Goal: Transaction & Acquisition: Purchase product/service

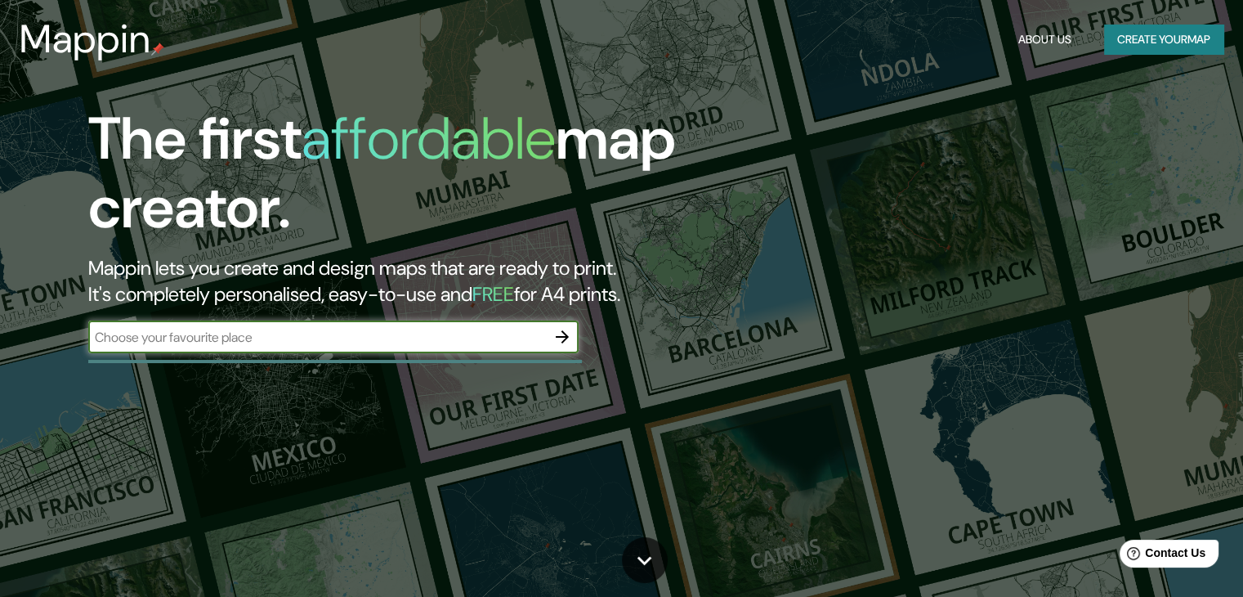
click at [432, 343] on input "text" at bounding box center [317, 337] width 458 height 19
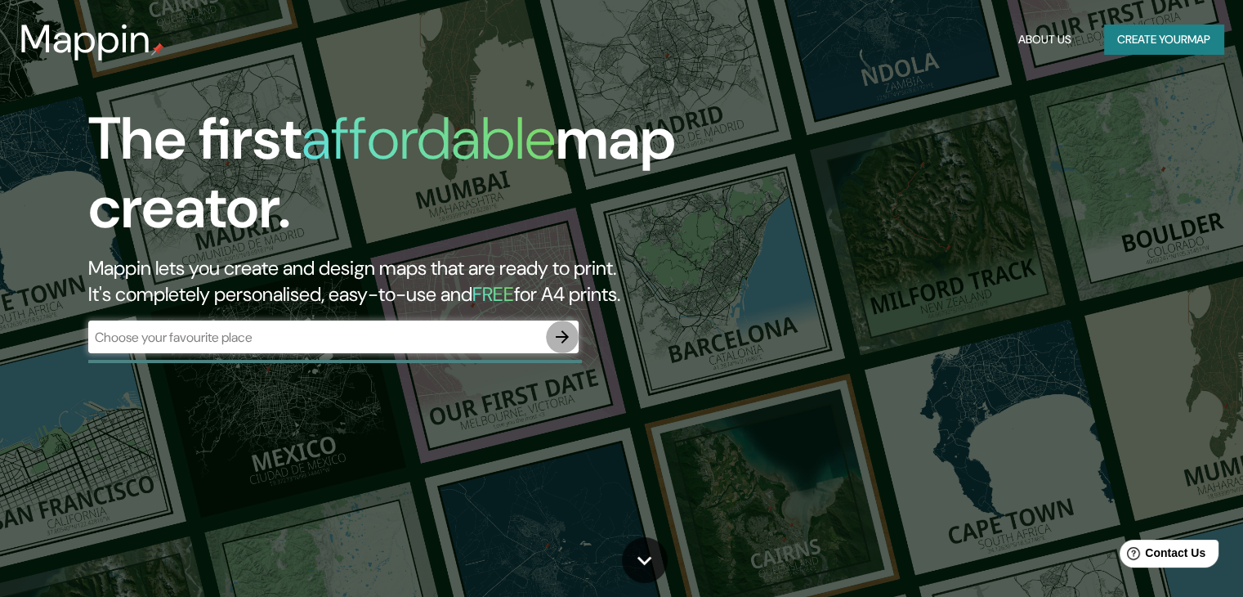
click at [549, 328] on button "button" at bounding box center [562, 336] width 33 height 33
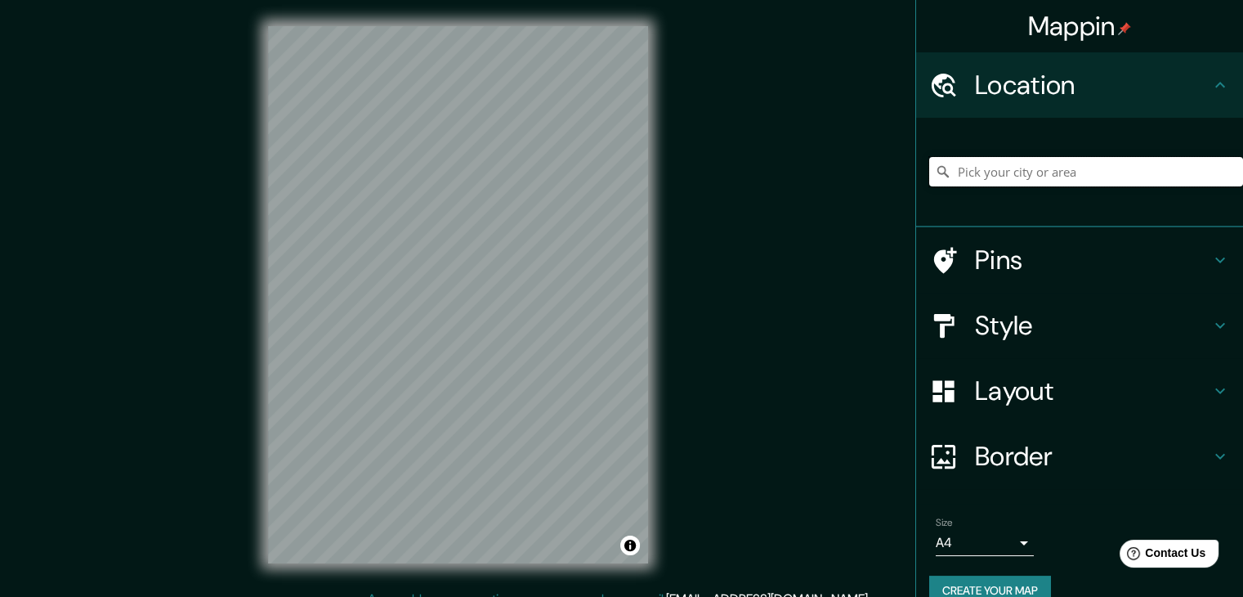
click at [970, 176] on input "Pick your city or area" at bounding box center [1087, 171] width 314 height 29
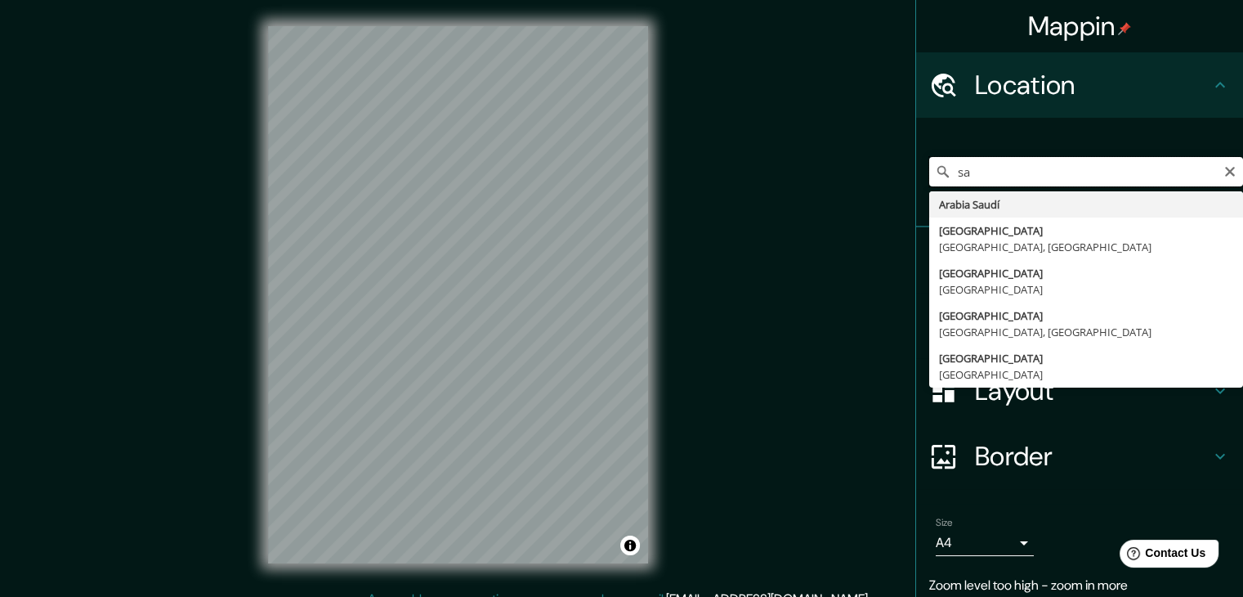
paste input "n"
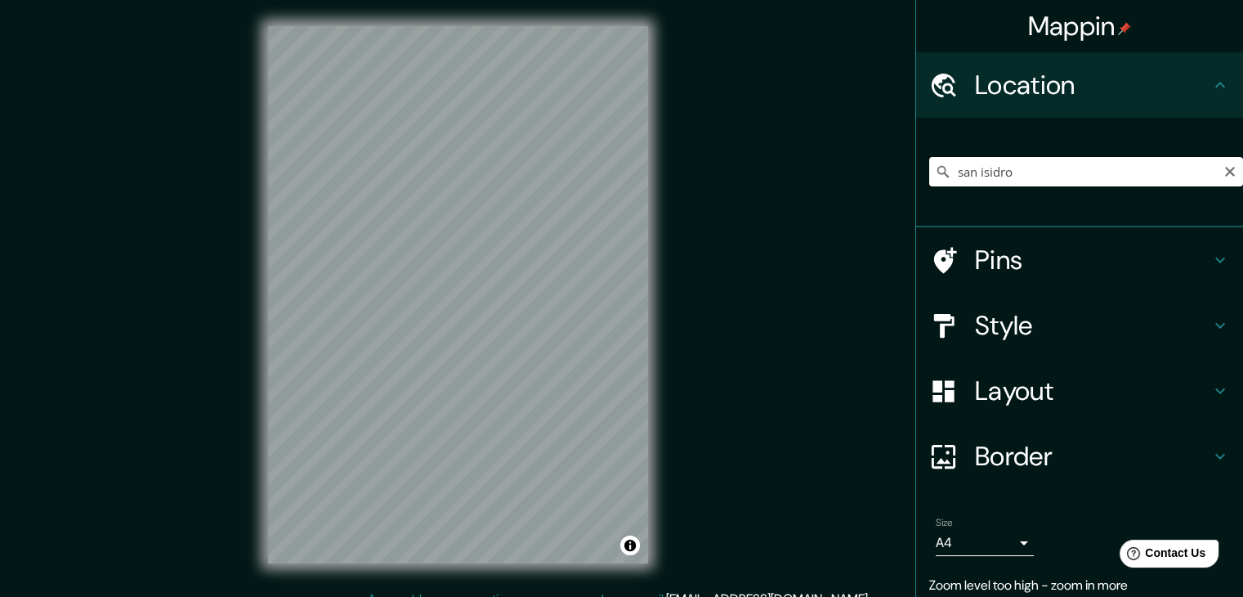
click at [1039, 160] on input "san isidro" at bounding box center [1087, 171] width 314 height 29
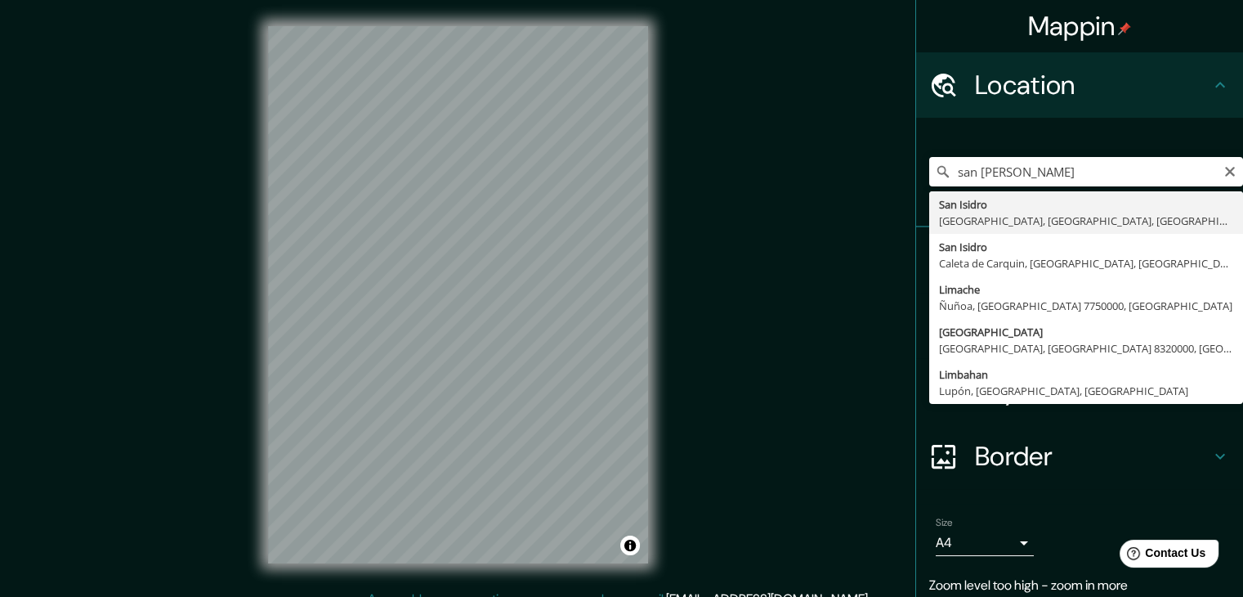
type input "[GEOGRAPHIC_DATA], [GEOGRAPHIC_DATA], [GEOGRAPHIC_DATA], [GEOGRAPHIC_DATA]"
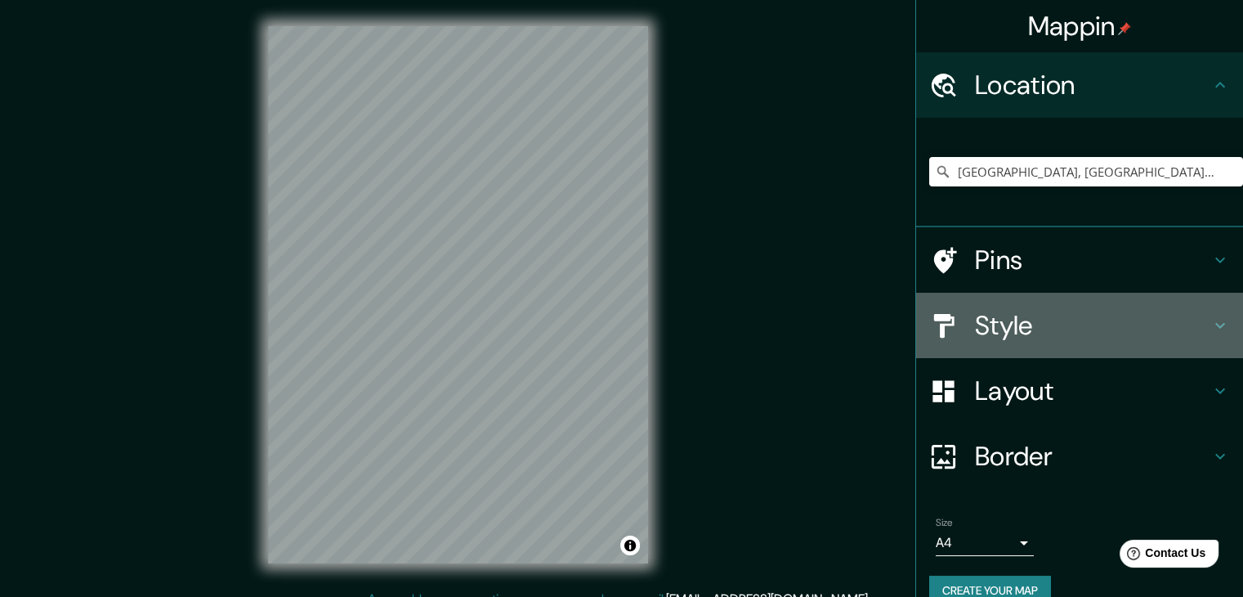
click at [1103, 321] on h4 "Style" at bounding box center [1092, 325] width 235 height 33
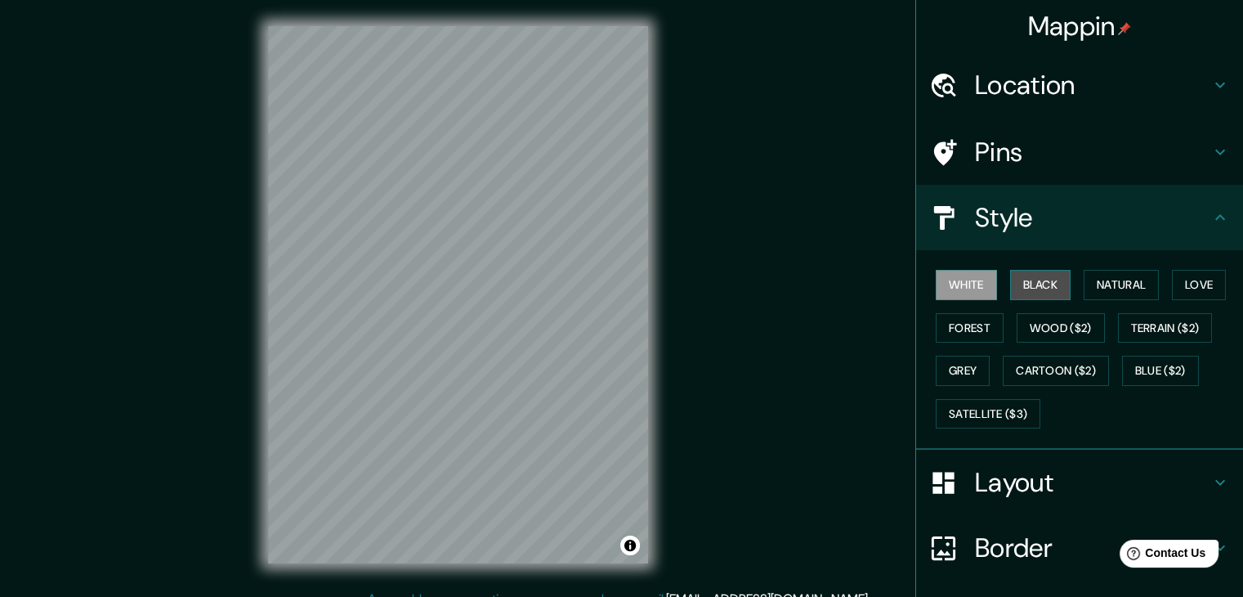
click at [1034, 287] on button "Black" at bounding box center [1040, 285] width 61 height 30
click at [953, 281] on button "White" at bounding box center [966, 285] width 61 height 30
click at [1010, 285] on button "Black" at bounding box center [1040, 285] width 61 height 30
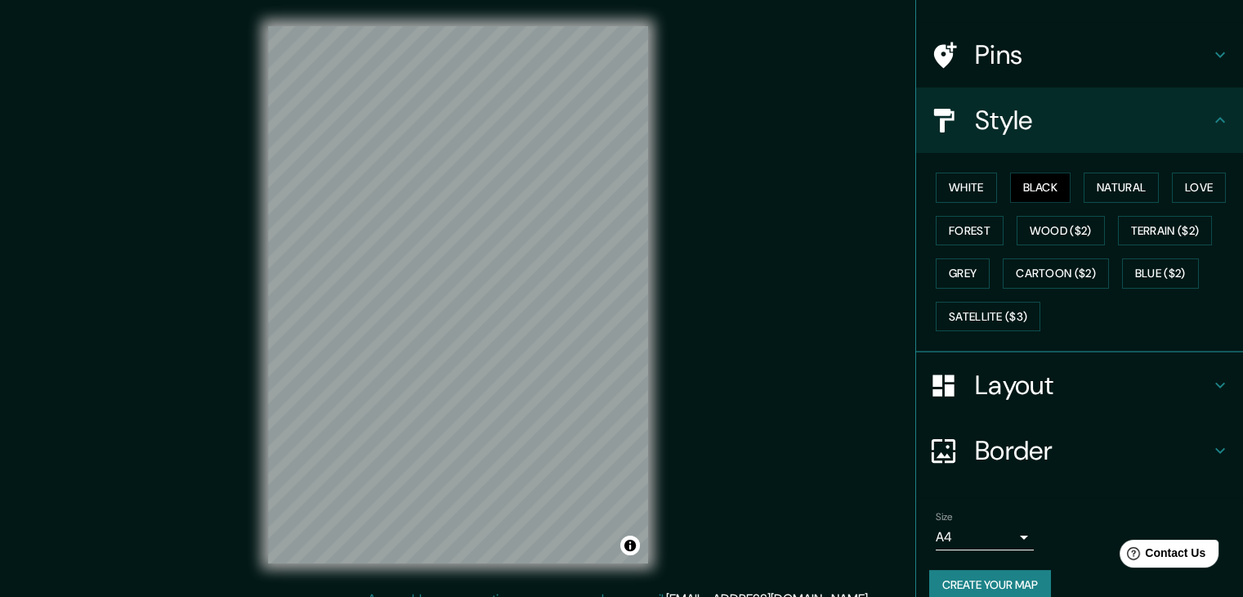
scroll to position [118, 0]
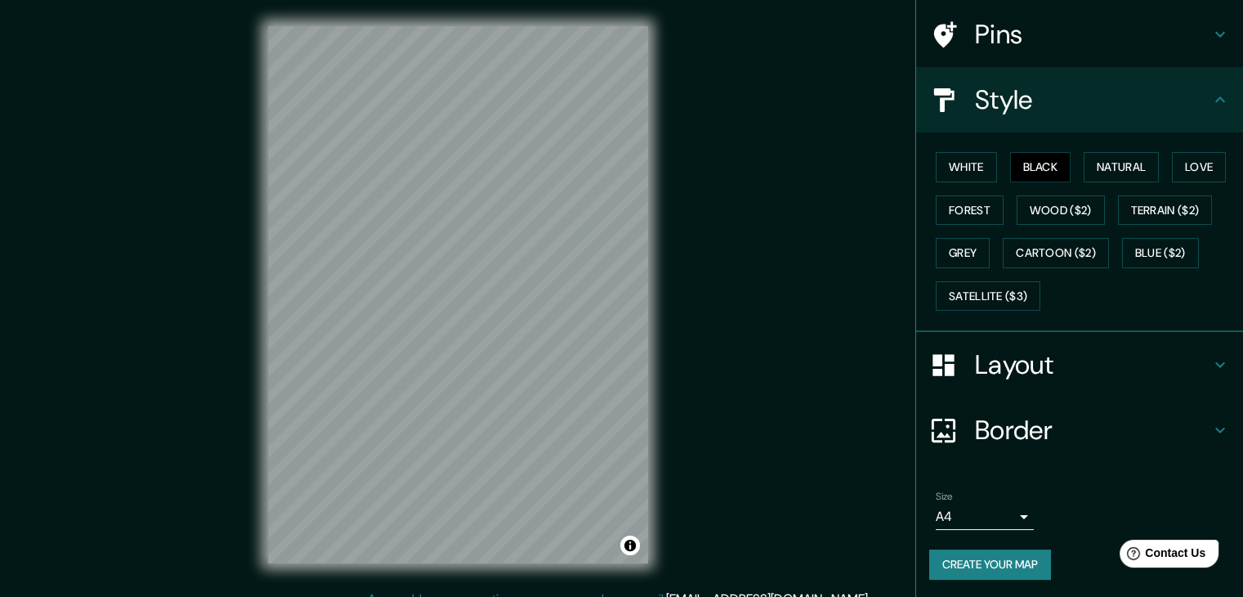
click at [1007, 508] on body "Mappin Location [GEOGRAPHIC_DATA], [GEOGRAPHIC_DATA], [GEOGRAPHIC_DATA], [GEOGR…" at bounding box center [621, 298] width 1243 height 597
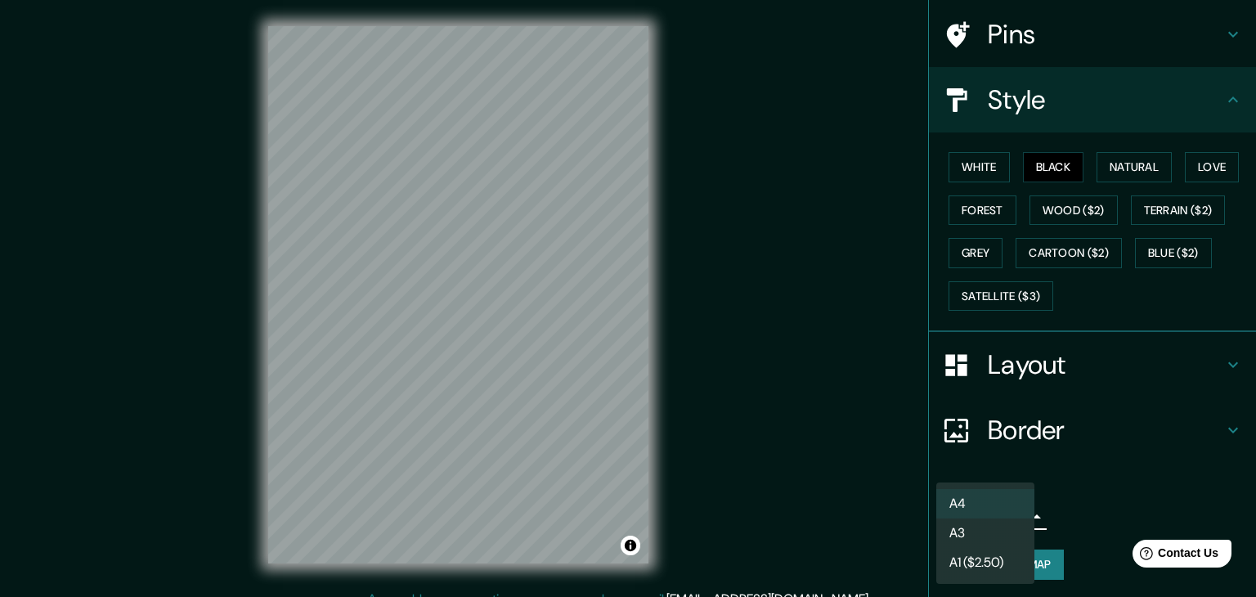
click at [987, 540] on li "A3" at bounding box center [985, 532] width 98 height 29
type input "a4"
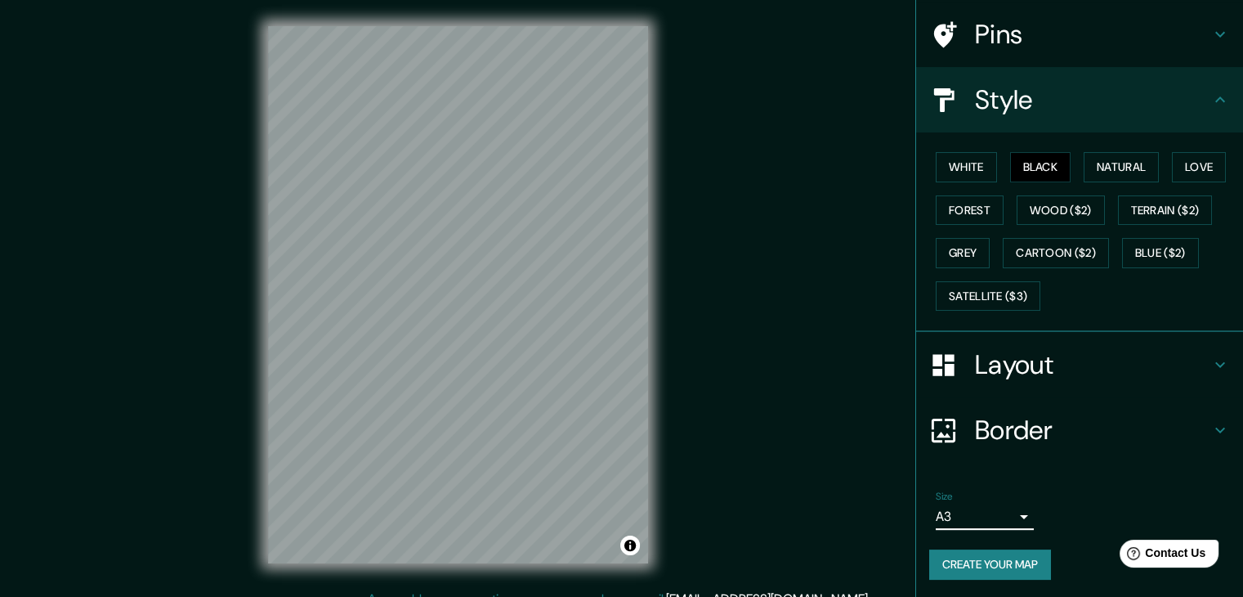
click at [1056, 375] on h4 "Layout" at bounding box center [1092, 364] width 235 height 33
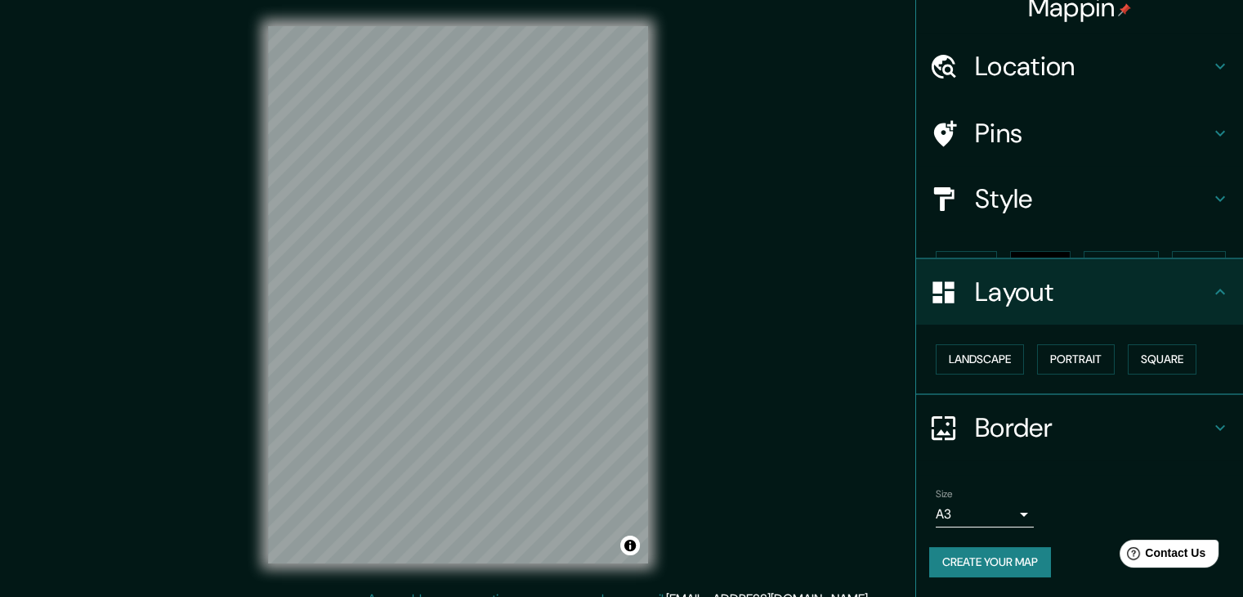
scroll to position [0, 0]
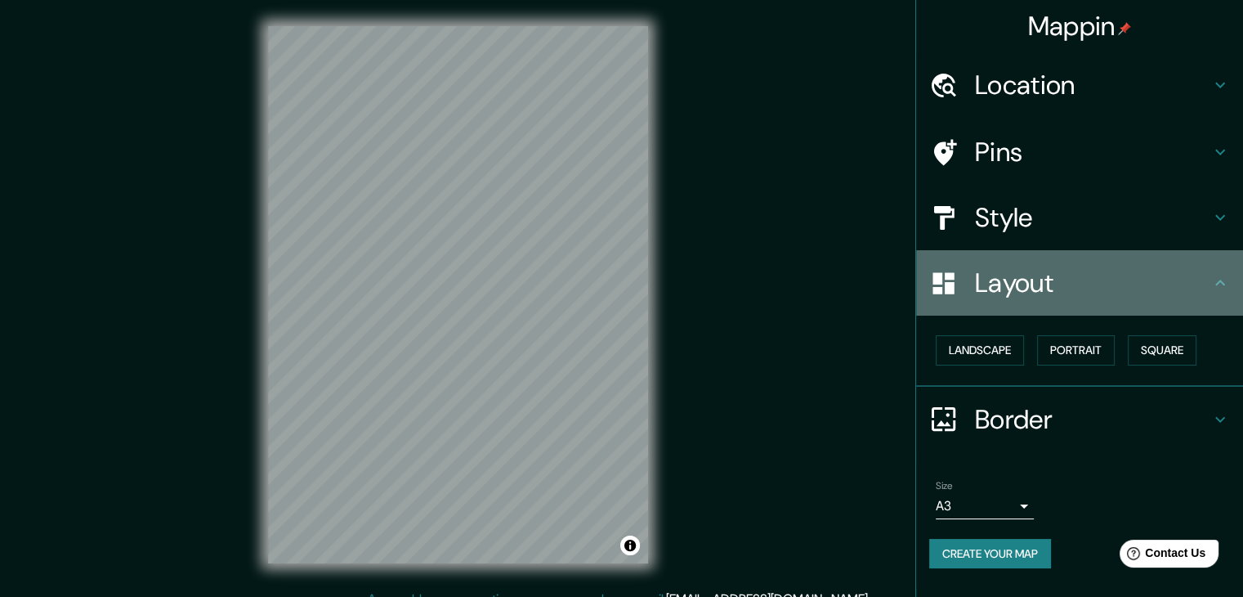
click at [1073, 293] on h4 "Layout" at bounding box center [1092, 283] width 235 height 33
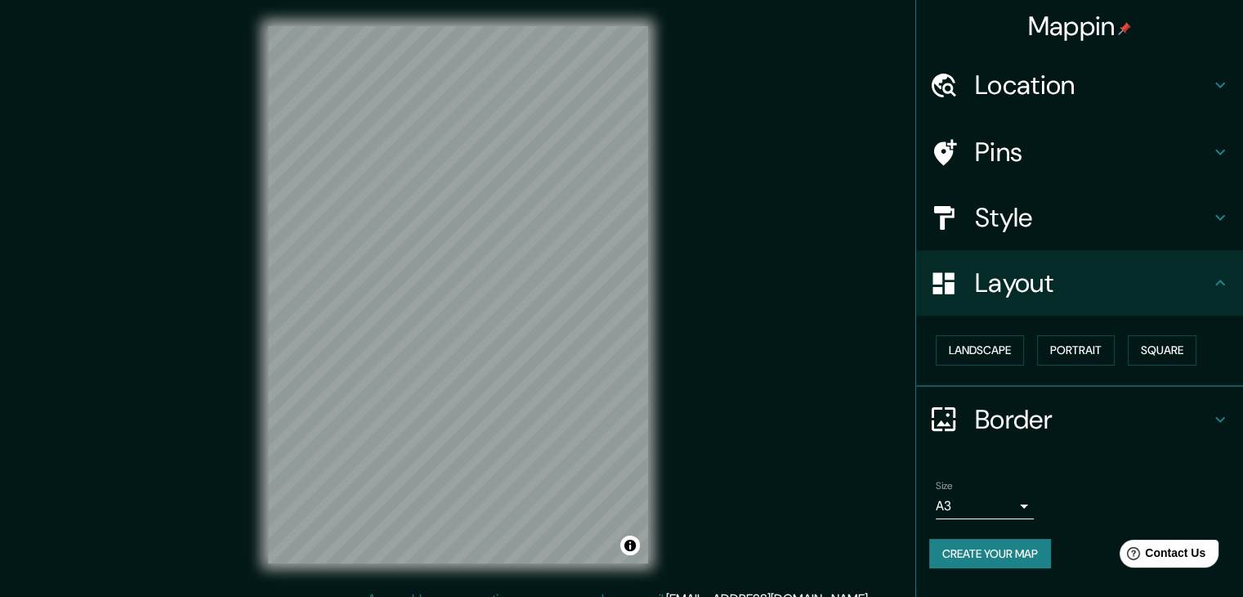
click at [1040, 219] on h4 "Style" at bounding box center [1092, 217] width 235 height 33
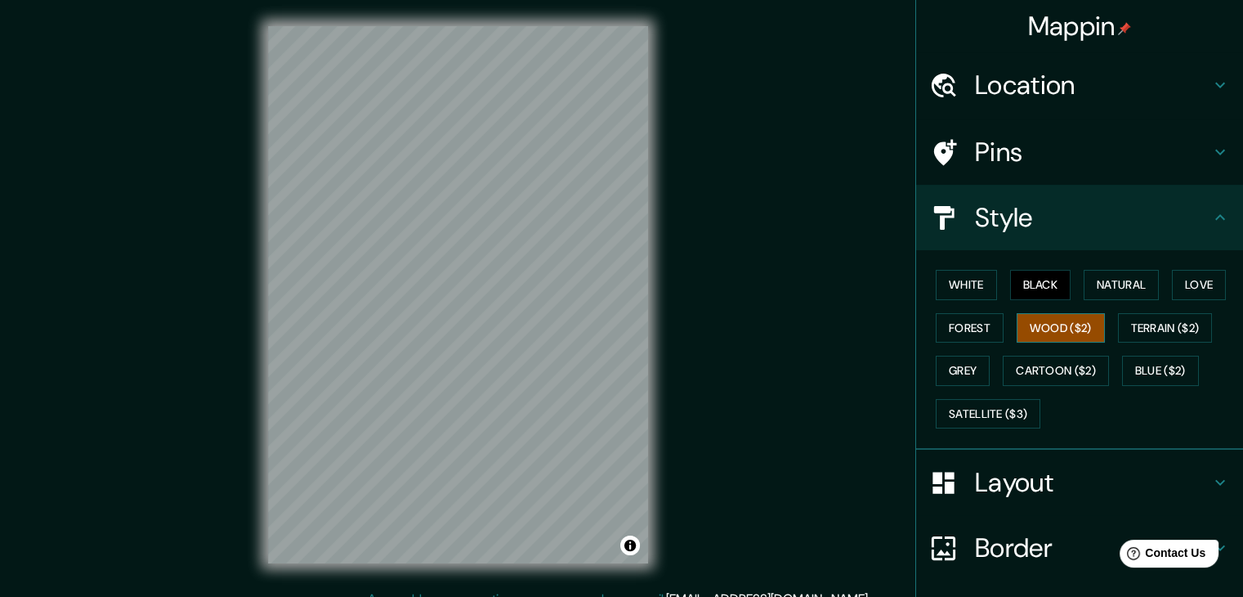
click at [1037, 318] on button "Wood ($2)" at bounding box center [1061, 328] width 88 height 30
click at [968, 338] on button "Forest" at bounding box center [970, 328] width 68 height 30
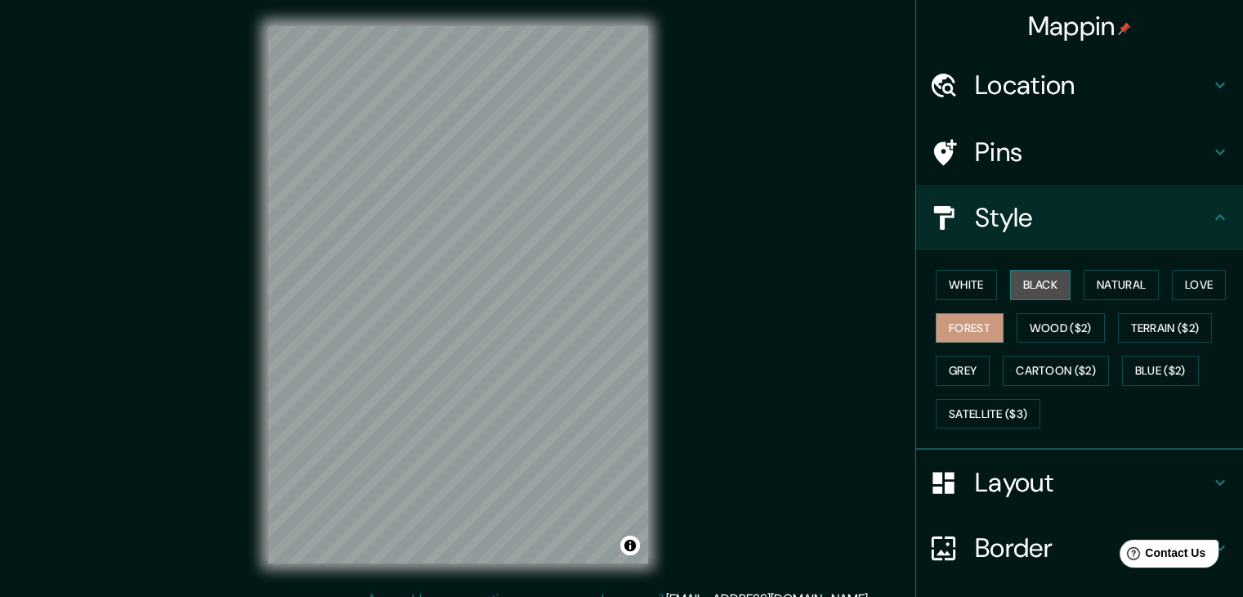
click at [1056, 291] on button "Black" at bounding box center [1040, 285] width 61 height 30
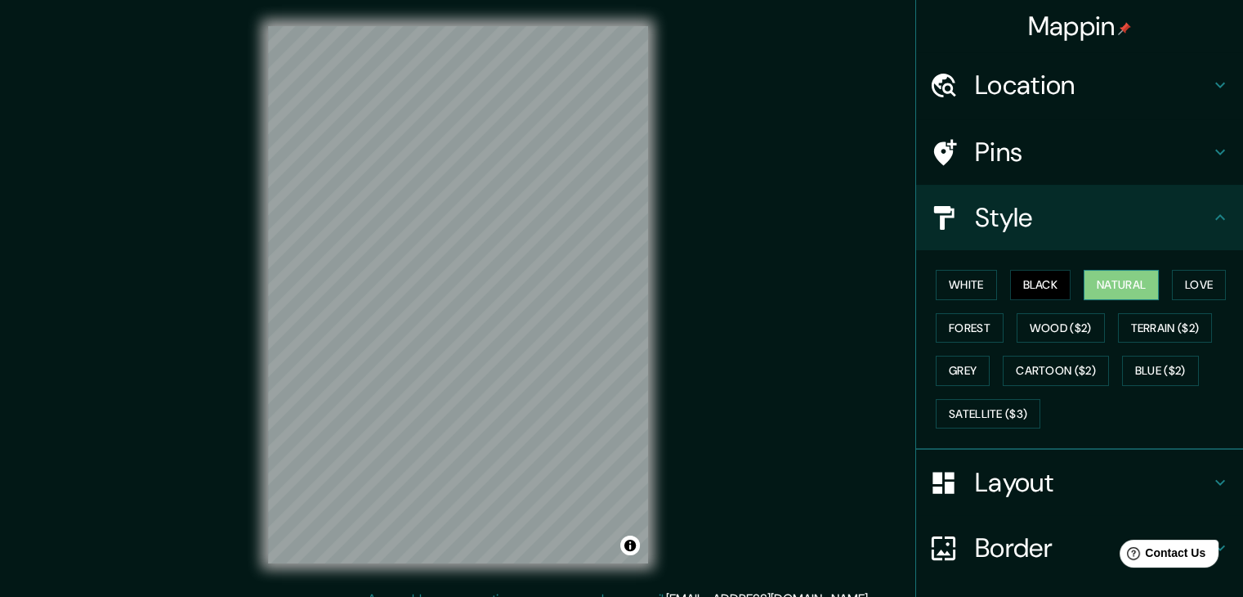
click at [1095, 285] on button "Natural" at bounding box center [1121, 285] width 75 height 30
click at [1171, 316] on button "Terrain ($2)" at bounding box center [1165, 328] width 95 height 30
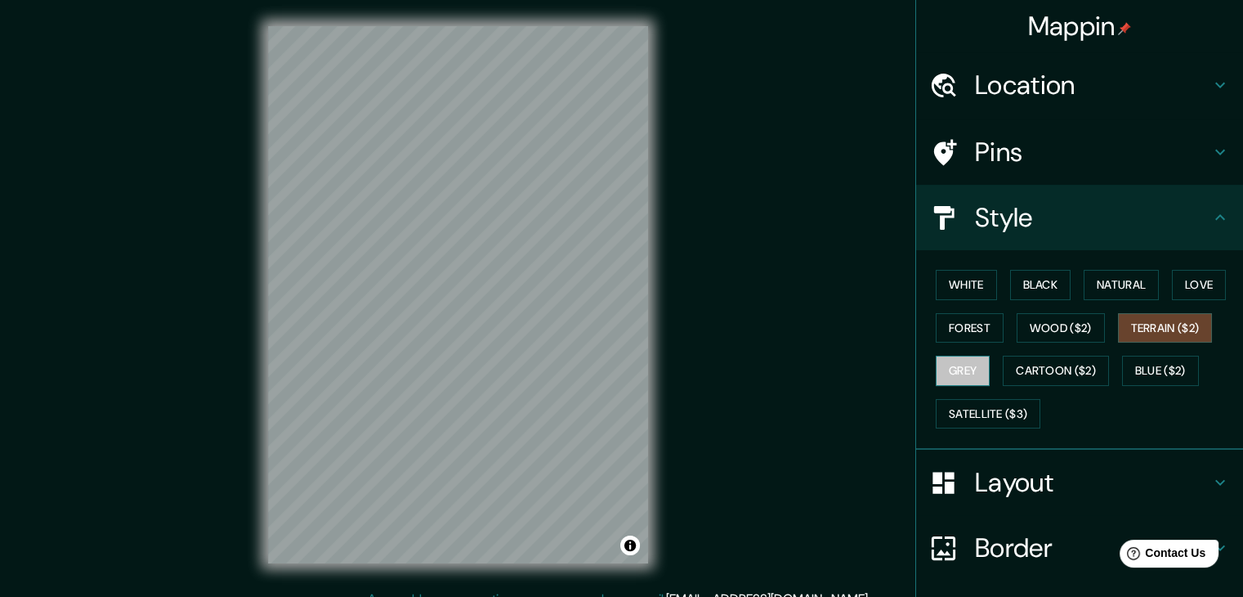
click at [969, 367] on button "Grey" at bounding box center [963, 371] width 54 height 30
click at [971, 334] on button "Forest" at bounding box center [970, 328] width 68 height 30
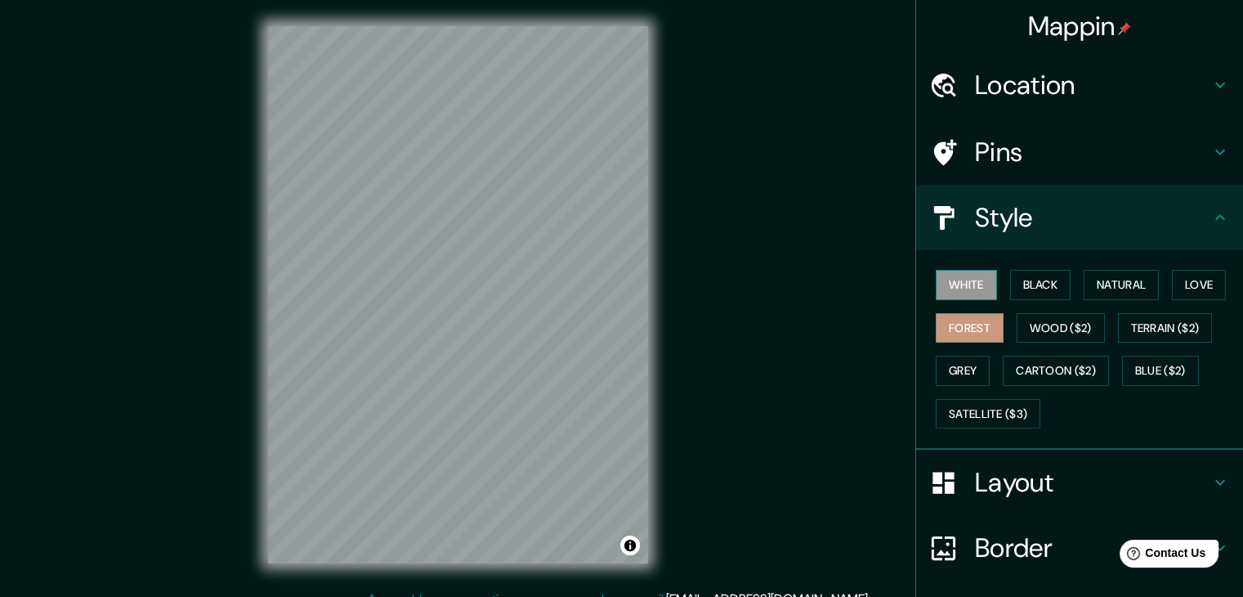
click at [970, 291] on button "White" at bounding box center [966, 285] width 61 height 30
click at [1010, 281] on button "Black" at bounding box center [1040, 285] width 61 height 30
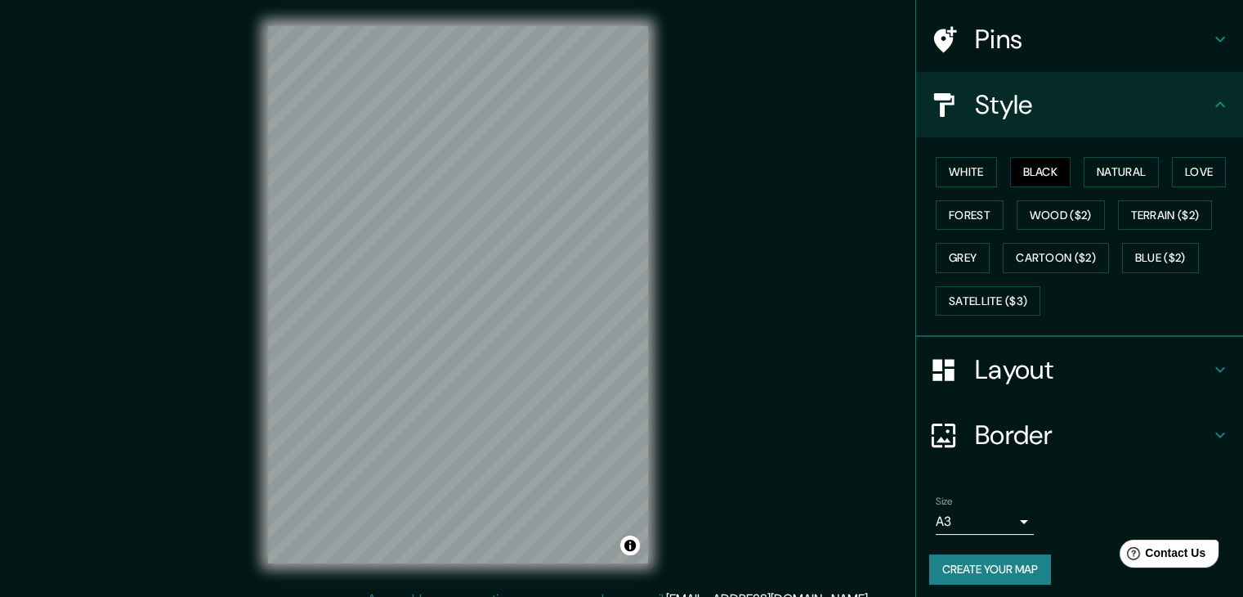
scroll to position [118, 0]
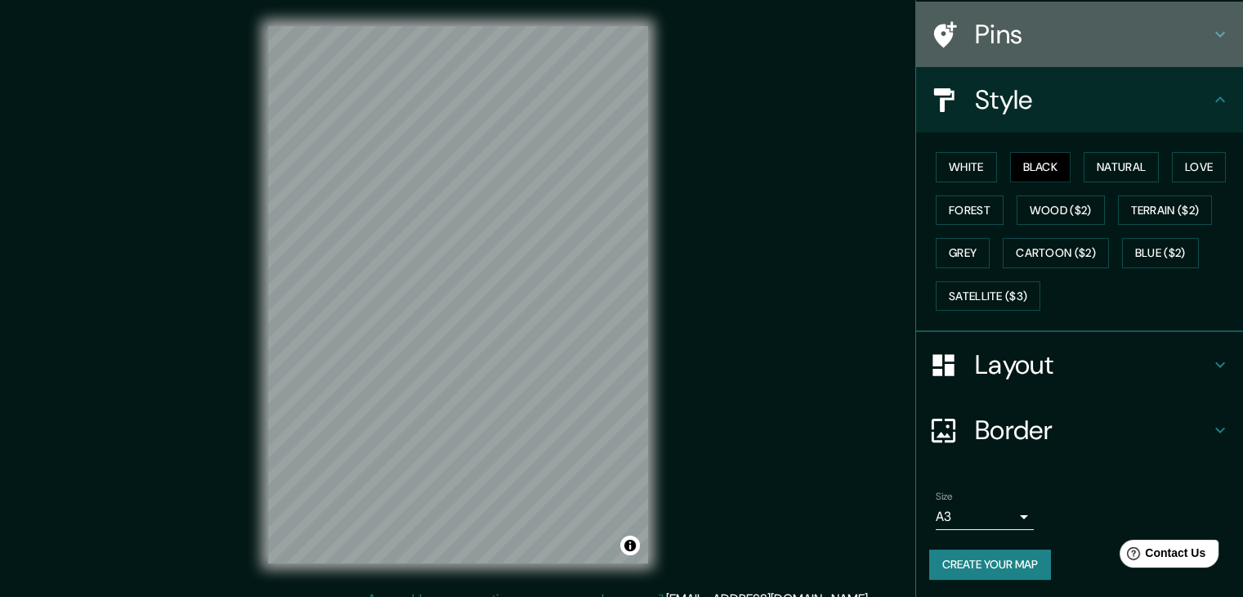
click at [1050, 41] on h4 "Pins" at bounding box center [1092, 34] width 235 height 33
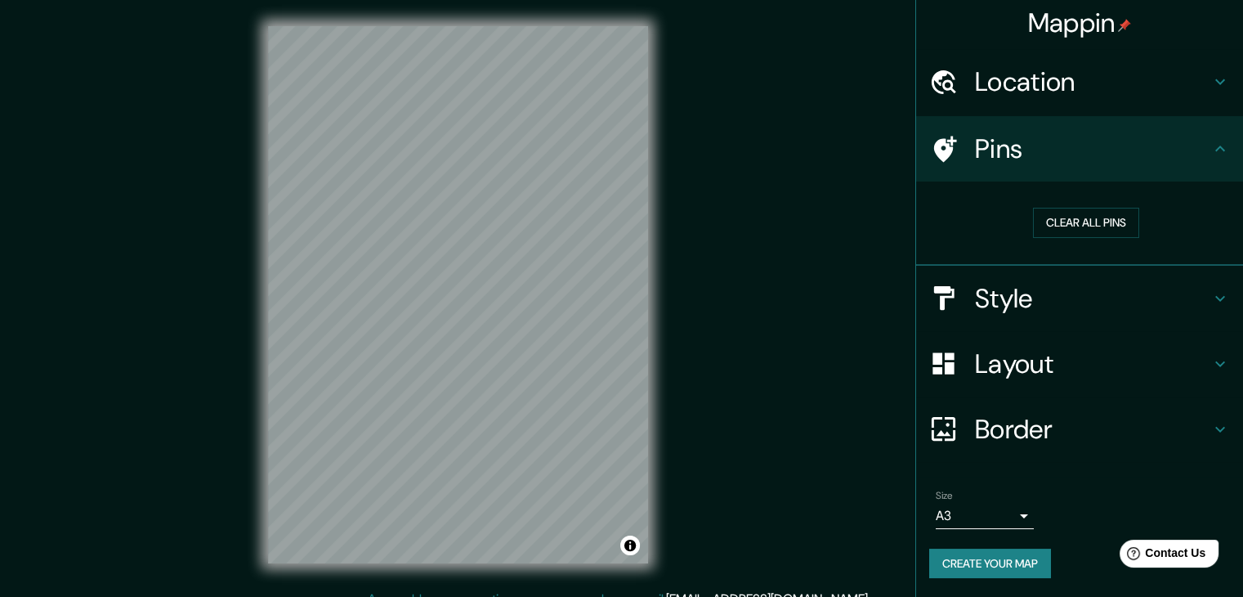
scroll to position [19, 0]
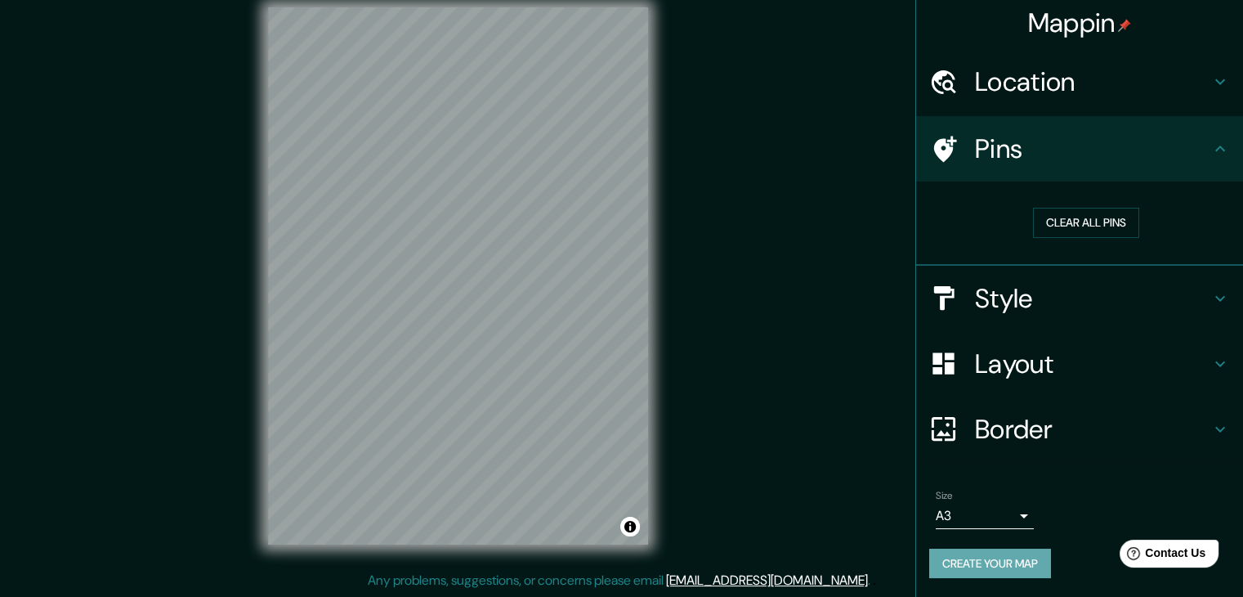
click at [1031, 569] on button "Create your map" at bounding box center [991, 564] width 122 height 30
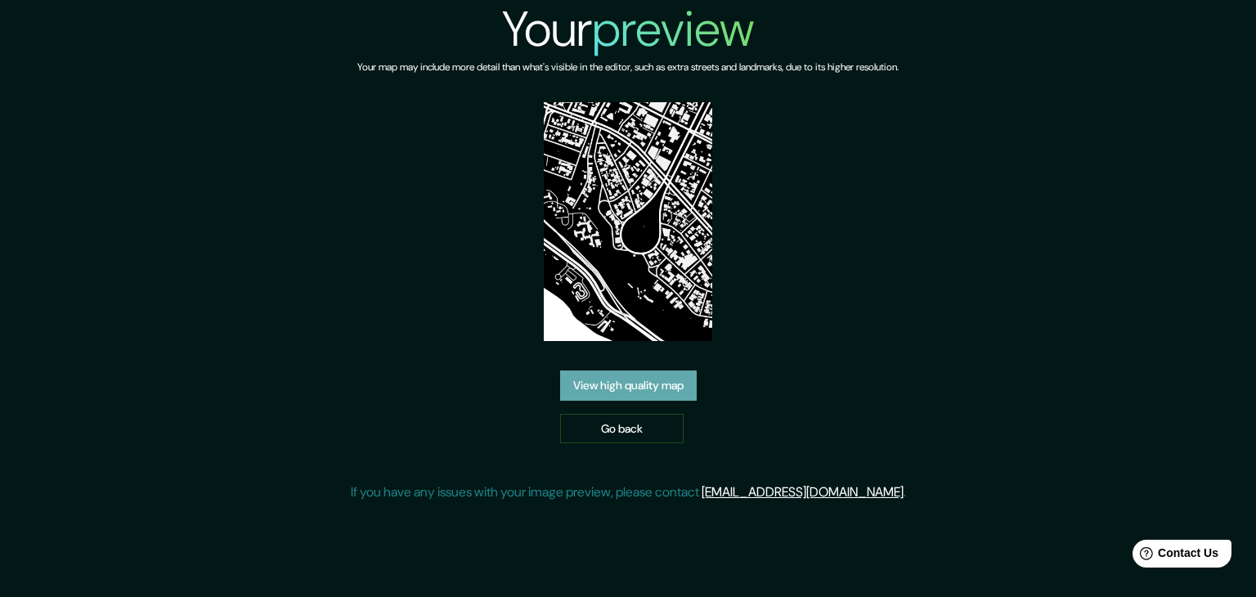
click at [661, 387] on link "View high quality map" at bounding box center [628, 385] width 137 height 30
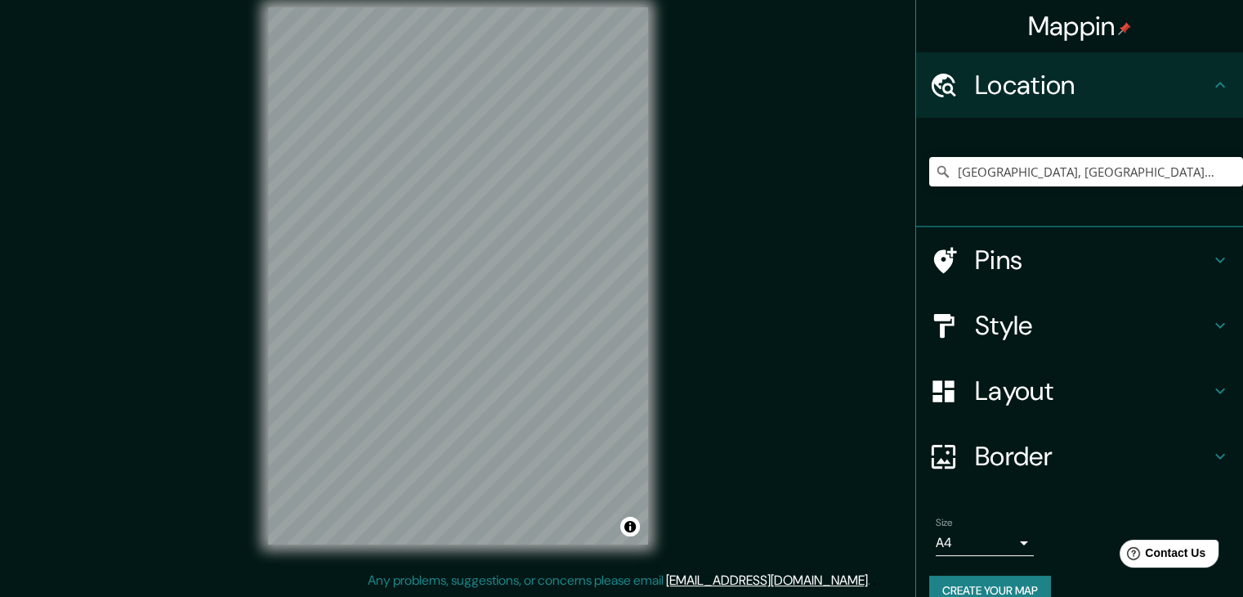
click at [1024, 154] on div "San Isidro, Lima, Provincia de Lima, Perú" at bounding box center [1087, 172] width 314 height 82
click at [1225, 172] on input "San Isidro, Lima, Provincia de Lima, Perú" at bounding box center [1087, 171] width 314 height 29
click at [994, 177] on input "San Isidro, Lima, Provincia de Lima, Perú" at bounding box center [1087, 171] width 314 height 29
click at [1152, 171] on input "San Isidro, Lima, Provincia de Lima, Perú" at bounding box center [1087, 171] width 314 height 29
click at [1209, 172] on input "San Isidro, Lima, Provincia de Lima, Perú" at bounding box center [1087, 171] width 314 height 29
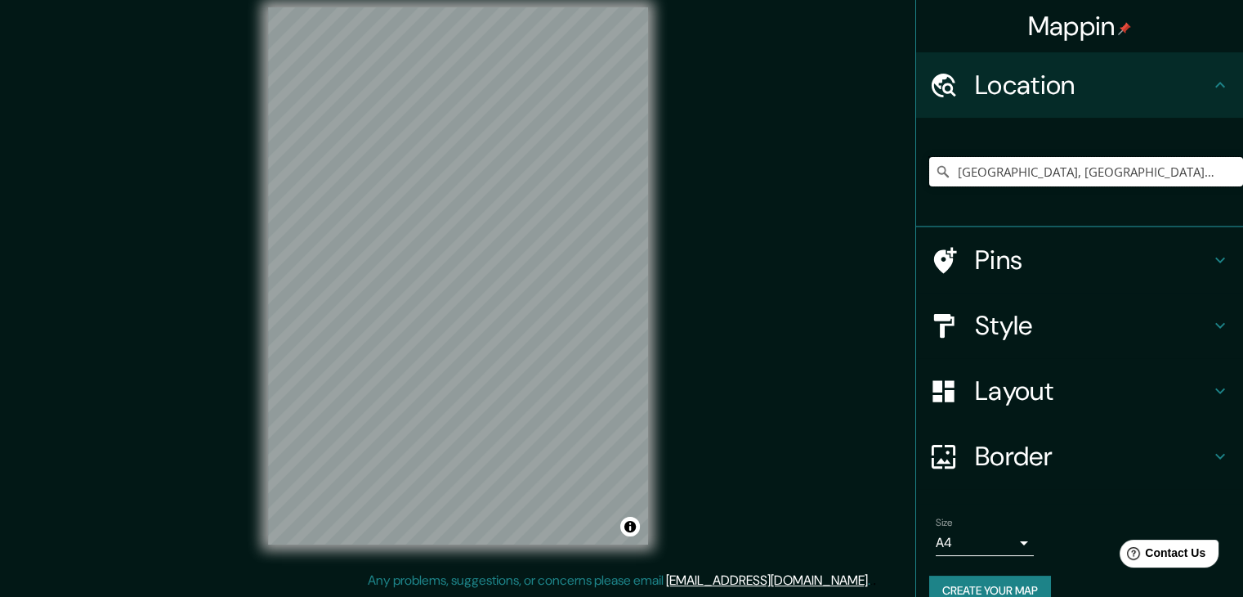
click at [1046, 171] on input "San Isidro, Lima, Provincia de Lima, Perú" at bounding box center [1087, 171] width 314 height 29
click at [1028, 171] on input "San Isidro, Lima, Provincia de Lima, Perú" at bounding box center [1087, 171] width 314 height 29
click at [1039, 171] on input "San Isidro, Lima, Provincia de Lima, Perú" at bounding box center [1087, 171] width 314 height 29
click at [1003, 544] on body "Mappin Location San Isidro, Lima, Provincia de Lima, Perú Pins Style Layout Bor…" at bounding box center [621, 279] width 1243 height 597
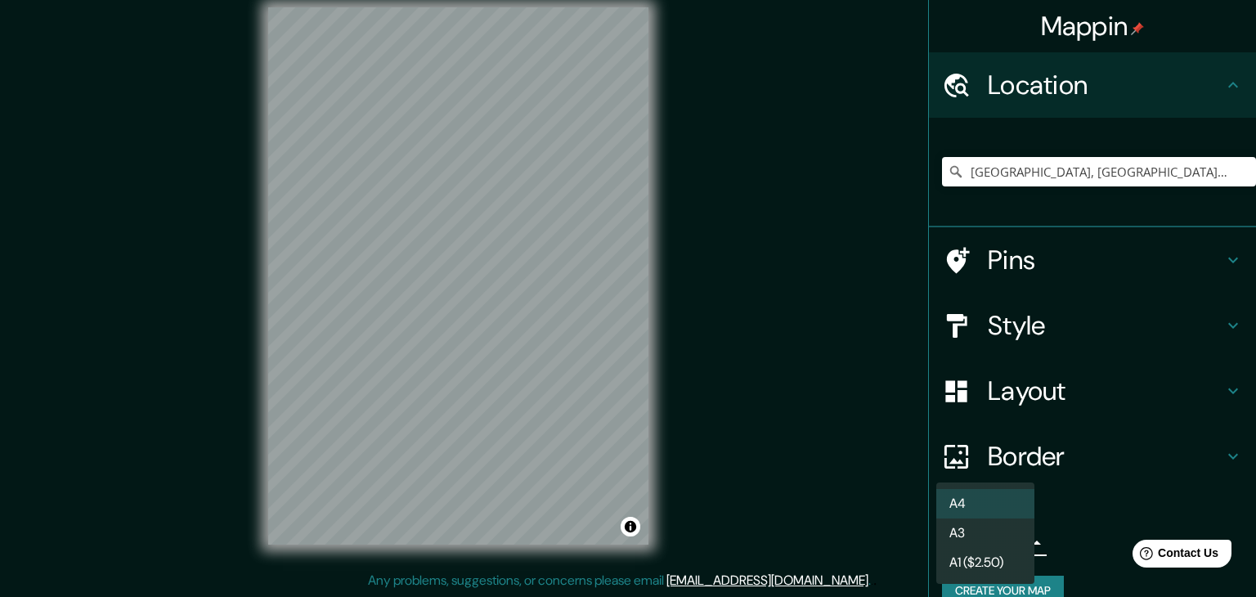
click at [991, 538] on li "A3" at bounding box center [985, 532] width 98 height 29
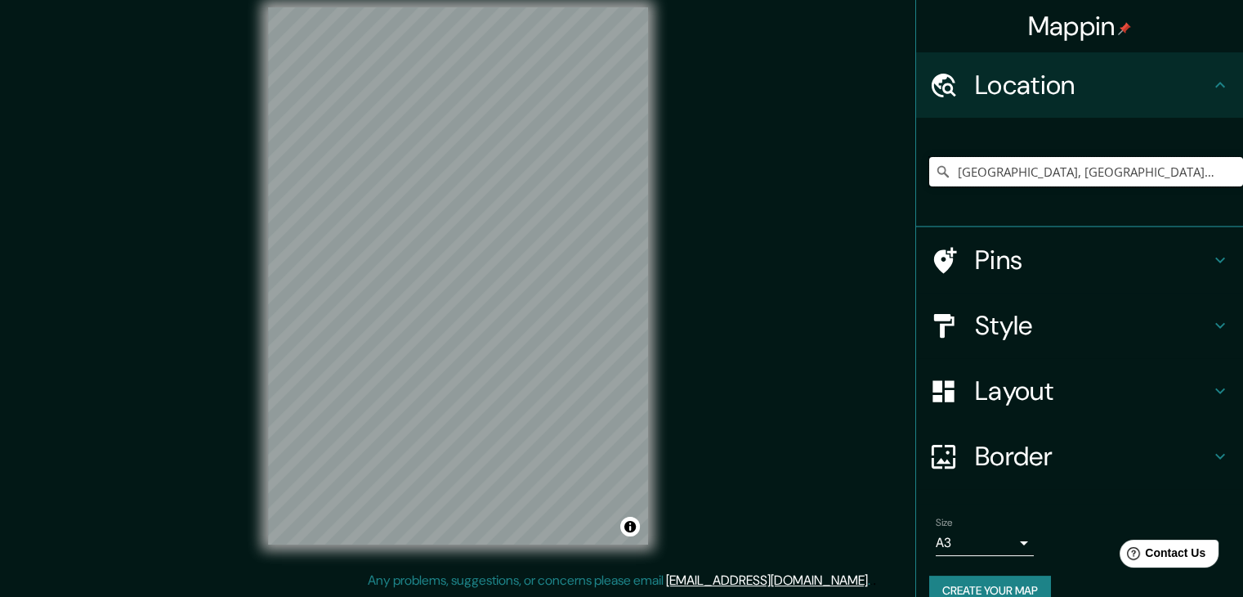
click at [957, 170] on input "[GEOGRAPHIC_DATA], [GEOGRAPHIC_DATA], [GEOGRAPHIC_DATA], [GEOGRAPHIC_DATA]" at bounding box center [1087, 171] width 314 height 29
click at [953, 171] on input "[GEOGRAPHIC_DATA], [GEOGRAPHIC_DATA], [GEOGRAPHIC_DATA], [GEOGRAPHIC_DATA]" at bounding box center [1087, 171] width 314 height 29
drag, startPoint x: 947, startPoint y: 166, endPoint x: 1180, endPoint y: 171, distance: 233.0
click at [1180, 171] on input "[GEOGRAPHIC_DATA], [GEOGRAPHIC_DATA], [GEOGRAPHIC_DATA], [GEOGRAPHIC_DATA]" at bounding box center [1087, 171] width 314 height 29
paste input "[GEOGRAPHIC_DATA], [GEOGRAPHIC_DATA], [GEOGRAPHIC_DATA], [GEOGRAPHIC_DATA]"
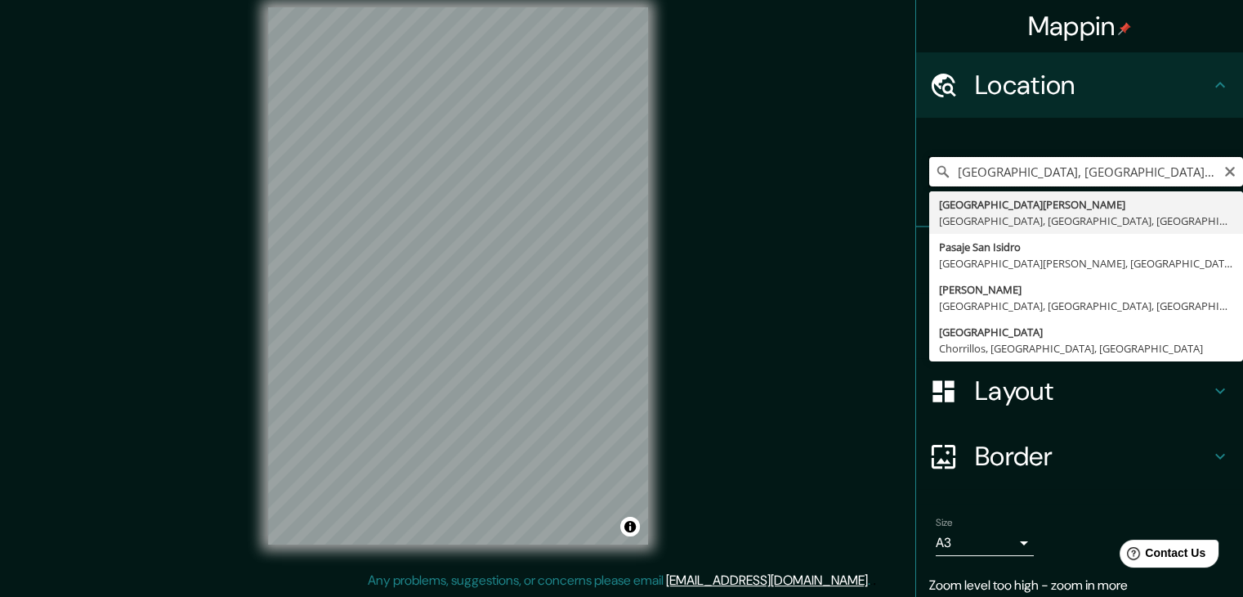
type input "Calle San Isidro, Lima, Provincia de Lima, Perú"
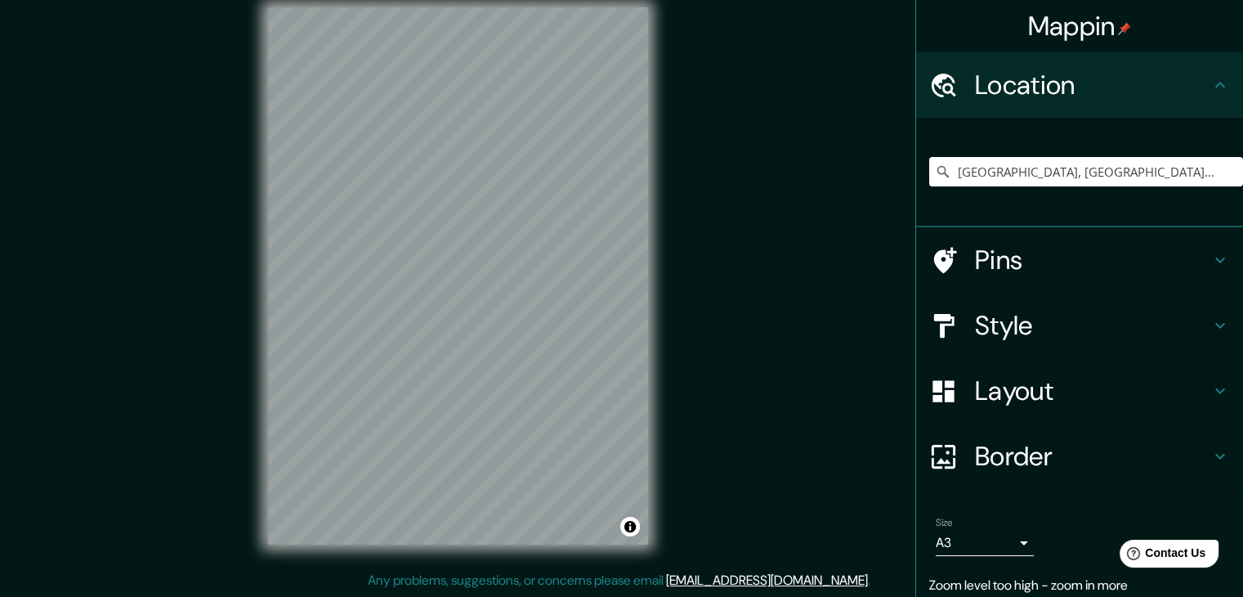
click at [1019, 324] on h4 "Style" at bounding box center [1092, 325] width 235 height 33
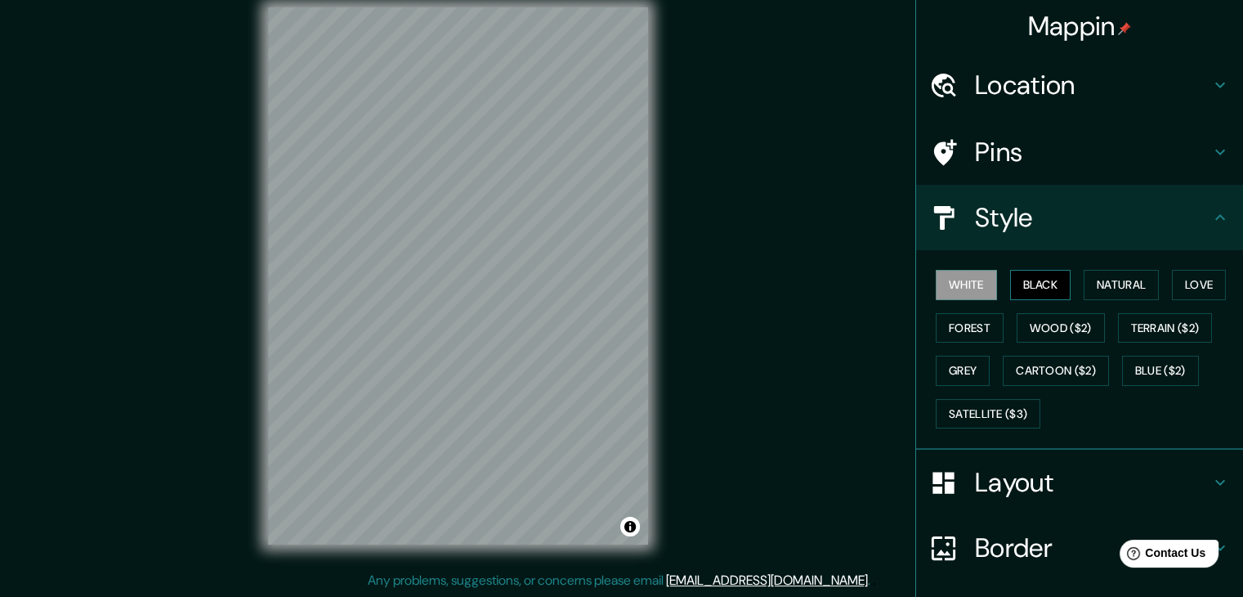
click at [1015, 280] on button "Black" at bounding box center [1040, 285] width 61 height 30
click at [703, 299] on div "Mappin Location Calle San Isidro, Lima, Provincia de Lima, Perú Calle San Isidr…" at bounding box center [621, 289] width 1243 height 616
click at [398, 550] on div "© Mapbox © OpenStreetMap Improve this map" at bounding box center [458, 275] width 432 height 589
click at [416, 531] on div "© Mapbox © OpenStreetMap Improve this map" at bounding box center [458, 275] width 432 height 589
drag, startPoint x: 400, startPoint y: 549, endPoint x: 554, endPoint y: 553, distance: 154.5
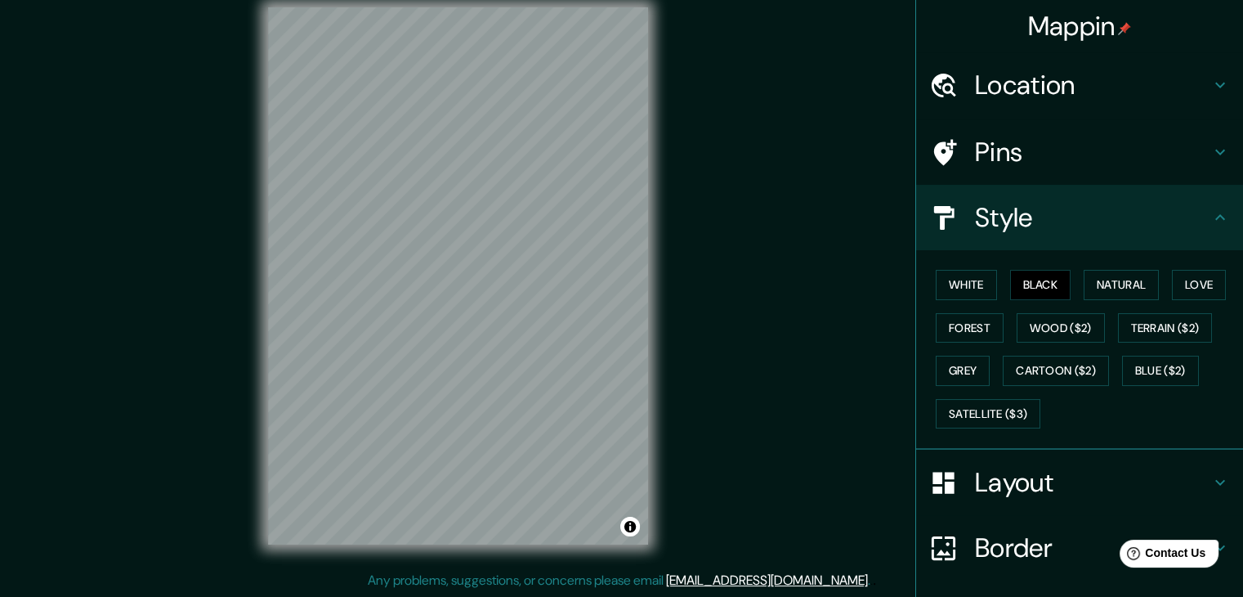
click at [554, 553] on div "© Mapbox © OpenStreetMap Improve this map" at bounding box center [458, 275] width 432 height 589
click at [668, 326] on div "© Mapbox © OpenStreetMap Improve this map" at bounding box center [458, 275] width 432 height 589
click at [730, 390] on div "Mappin Location Calle San Isidro, Lima, Provincia de Lima, Perú Calle San Isidr…" at bounding box center [621, 289] width 1243 height 616
click at [217, 119] on div "Mappin Location Calle San Isidro, Lima, Provincia de Lima, Perú Calle San Isidr…" at bounding box center [621, 289] width 1243 height 616
click at [232, 465] on div "Mappin Location Calle San Isidro, Lima, Provincia de Lima, Perú Calle San Isidr…" at bounding box center [621, 289] width 1243 height 616
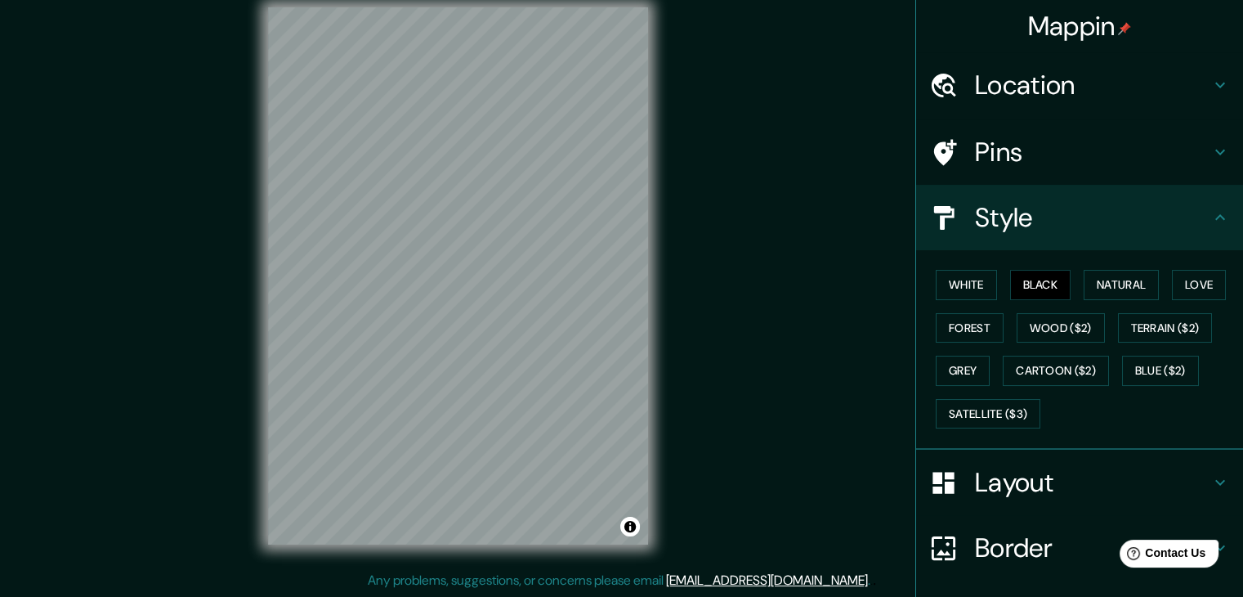
click at [677, 449] on div "Mappin Location Calle San Isidro, Lima, Provincia de Lima, Perú Calle San Isidr…" at bounding box center [621, 289] width 1243 height 616
click at [769, 246] on div "Mappin Location Calle San Isidro, Lima, Provincia de Lima, Perú Calle San Isidr…" at bounding box center [621, 289] width 1243 height 616
click at [721, 231] on div "Mappin Location Calle San Isidro, Lima, Provincia de Lima, Perú Calle San Isidr…" at bounding box center [621, 289] width 1243 height 616
click at [659, 301] on div "© Mapbox © OpenStreetMap Improve this map" at bounding box center [458, 275] width 432 height 589
